Goal: Task Accomplishment & Management: Manage account settings

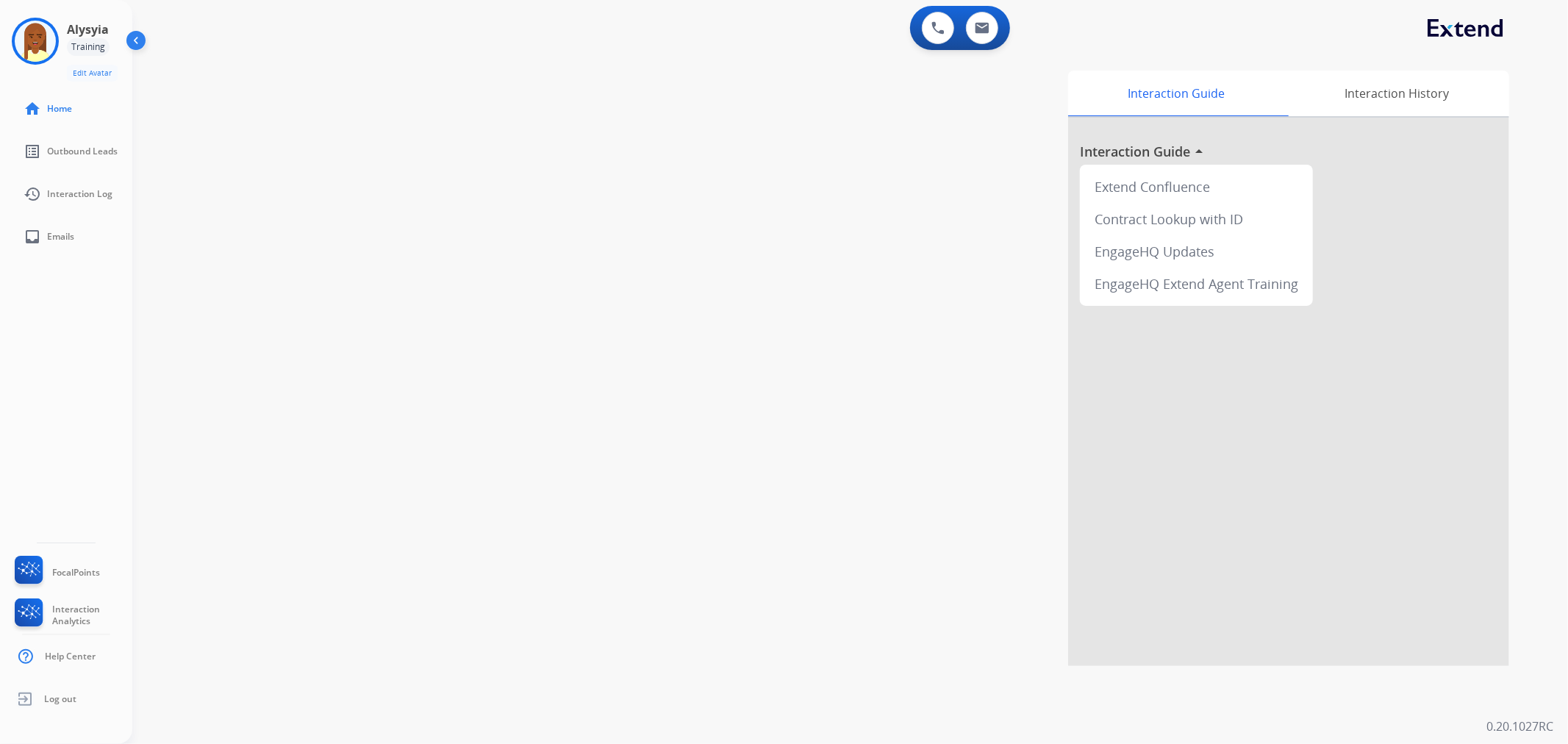
click at [137, 44] on img at bounding box center [137, 43] width 28 height 28
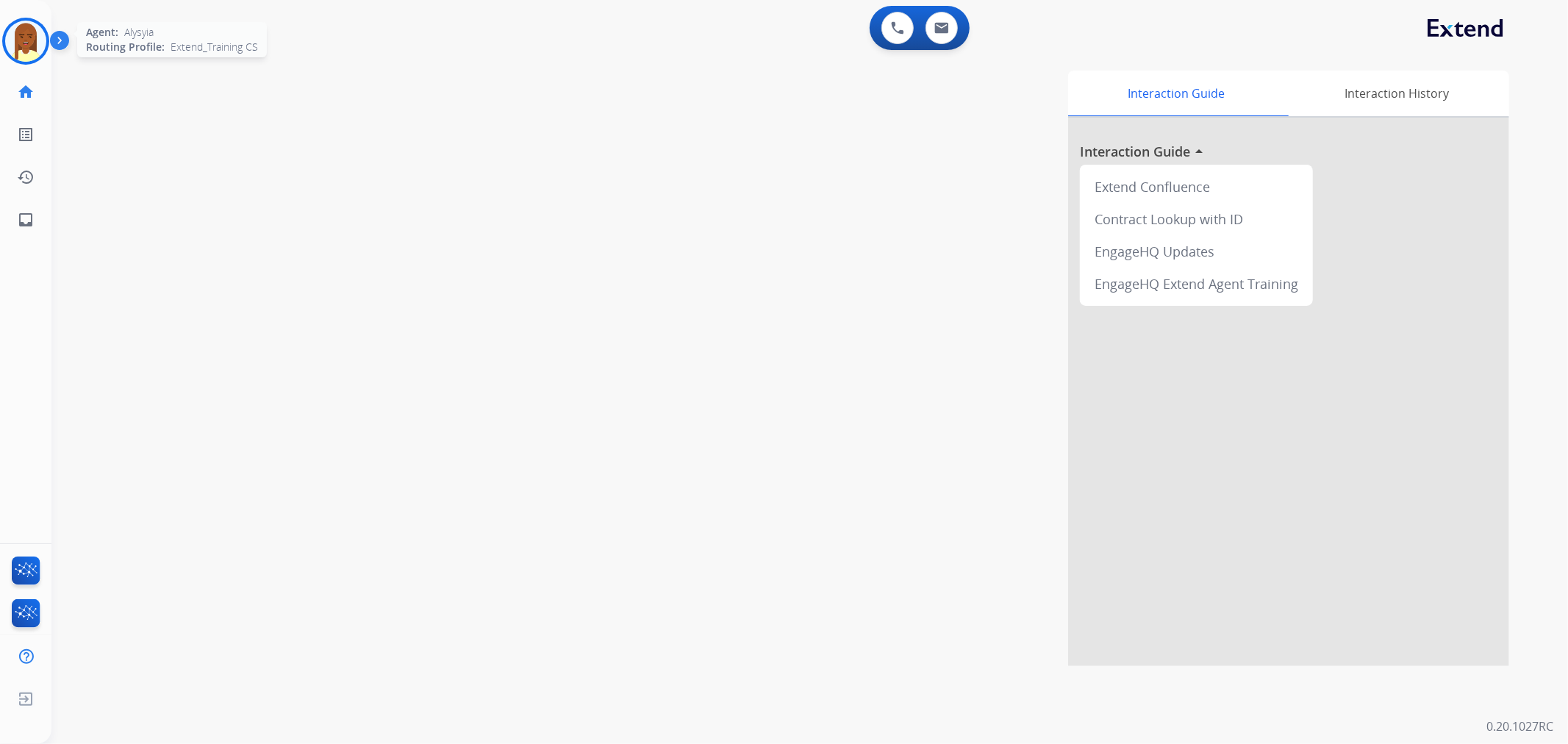
click at [19, 39] on img at bounding box center [25, 41] width 41 height 41
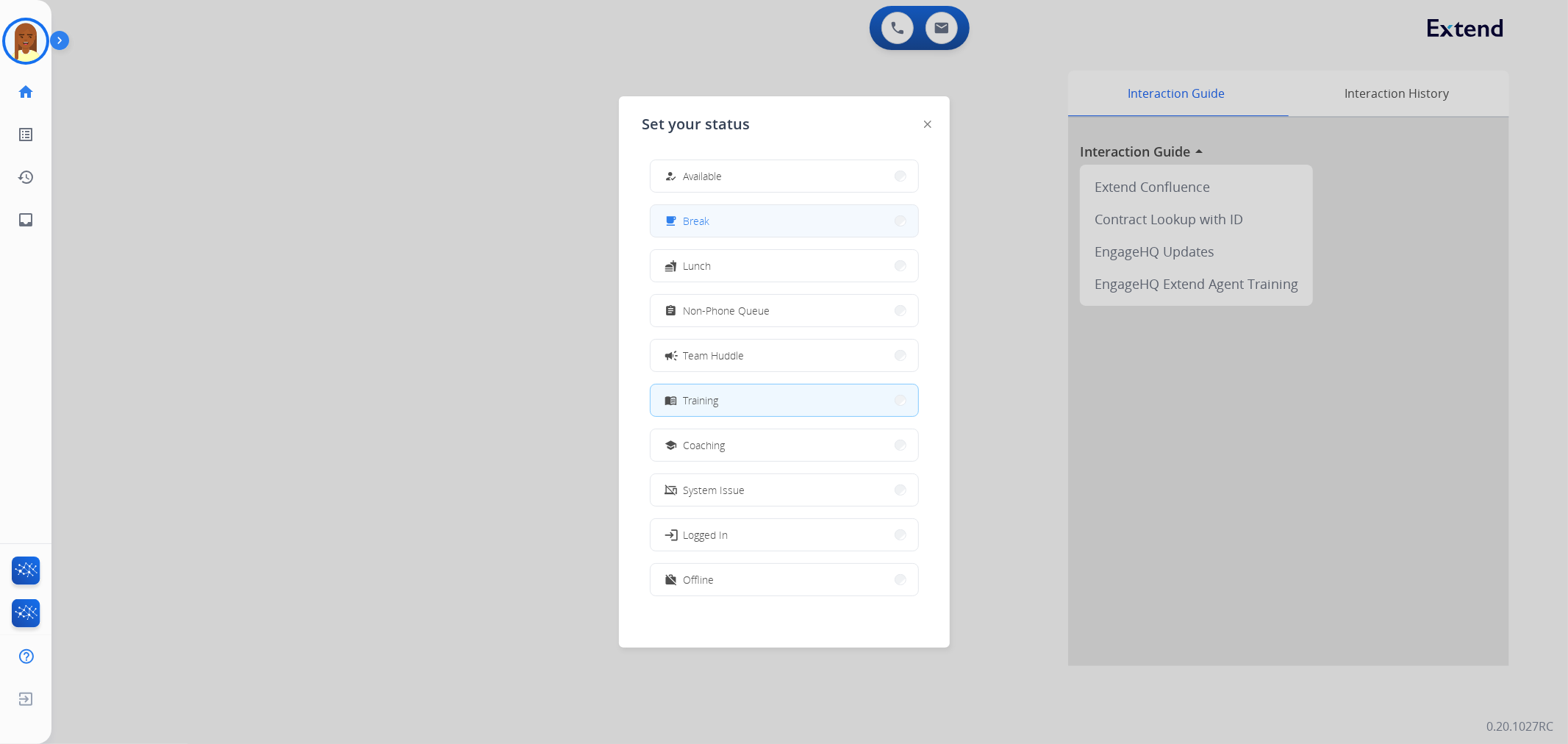
click at [711, 221] on button "free_breakfast Break" at bounding box center [784, 220] width 268 height 31
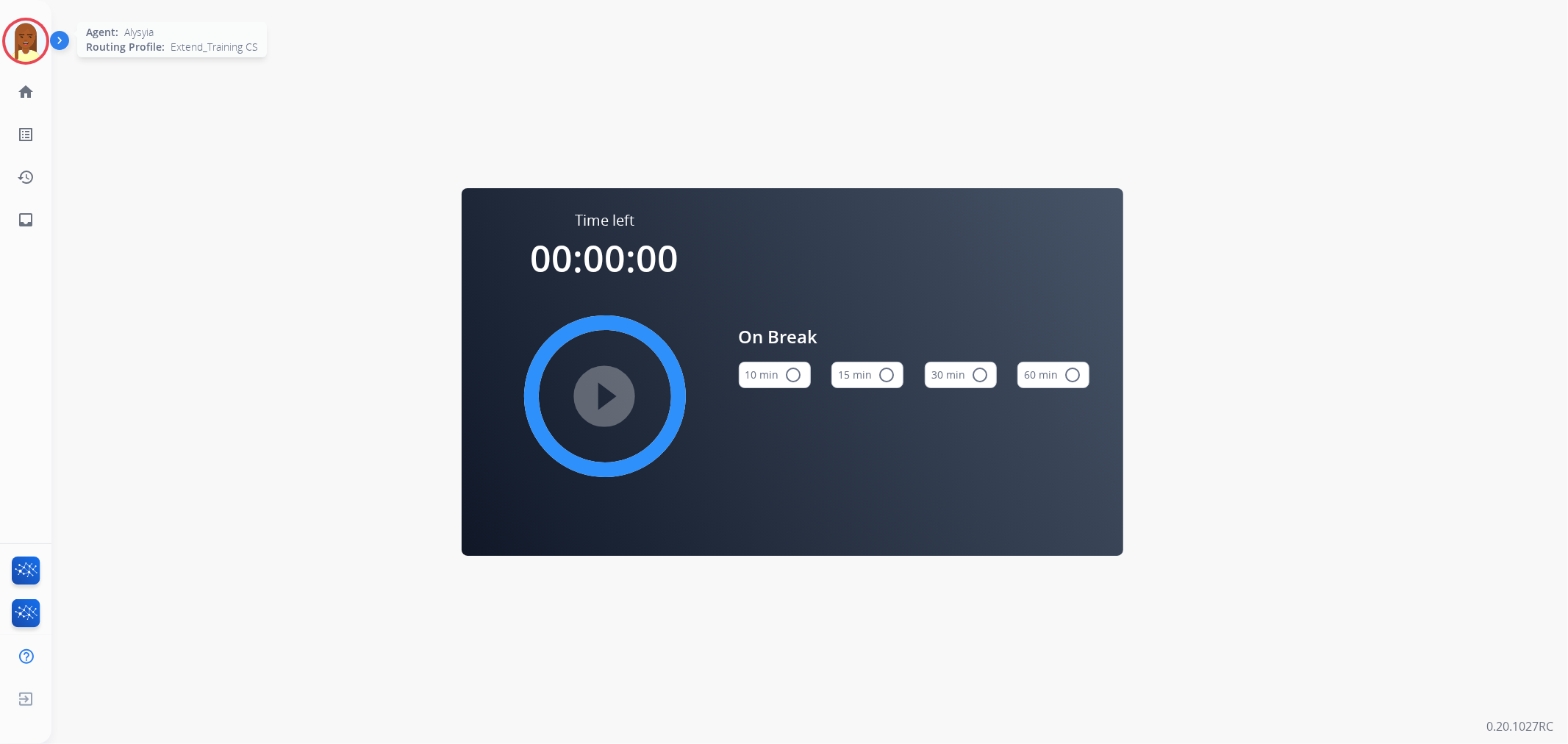
click at [12, 26] on img at bounding box center [25, 41] width 41 height 41
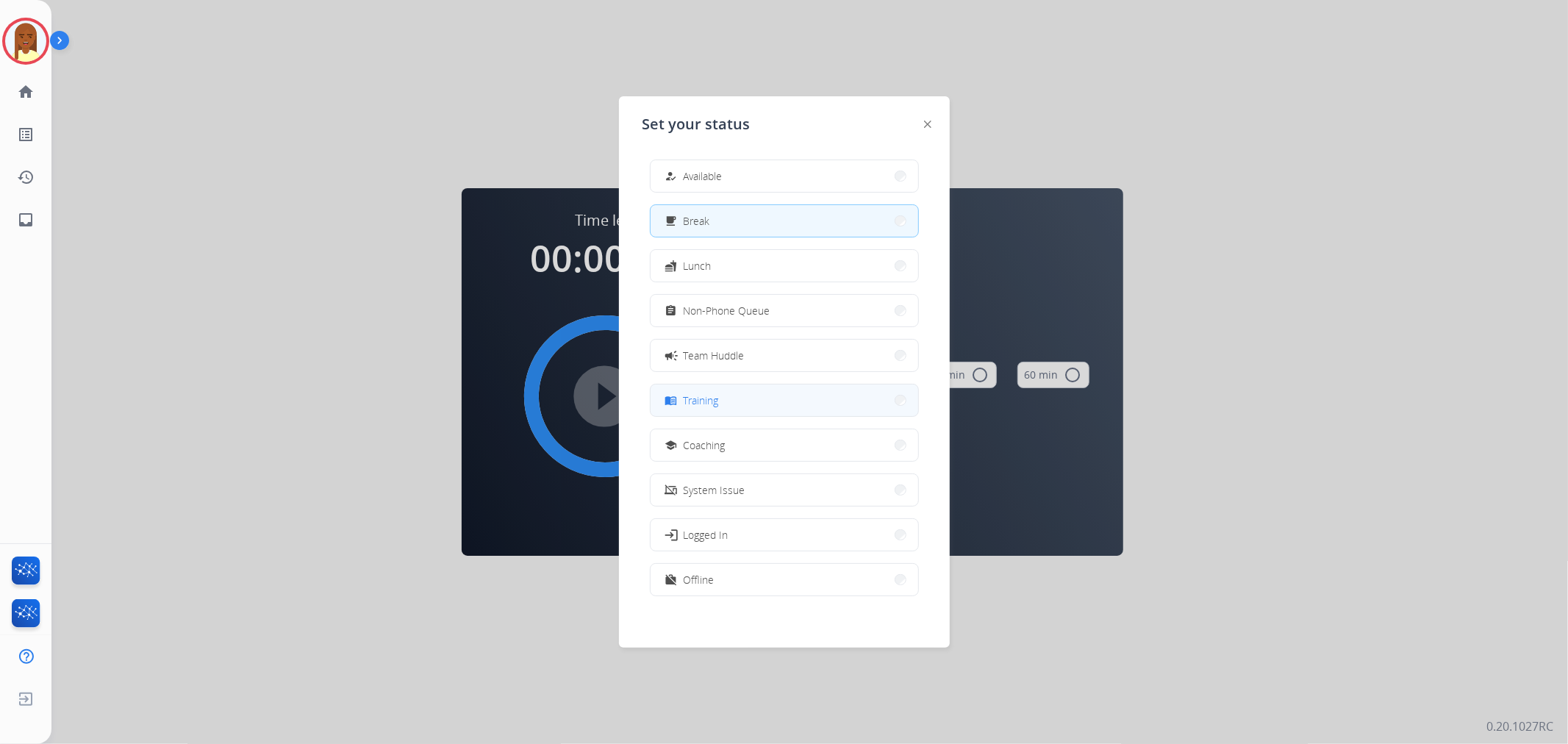
click at [708, 405] on span "Training" at bounding box center [701, 400] width 35 height 15
